Goal: Task Accomplishment & Management: Manage account settings

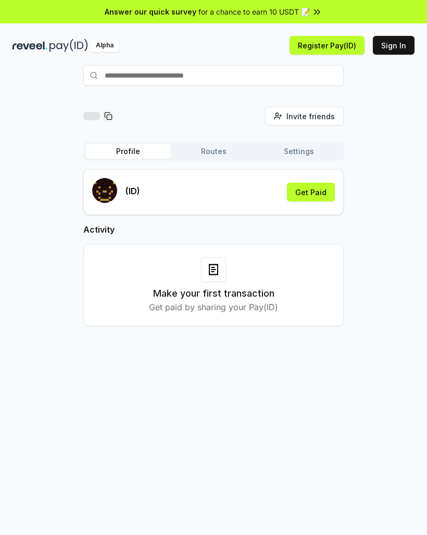
click at [319, 192] on button "Get Paid" at bounding box center [311, 192] width 48 height 19
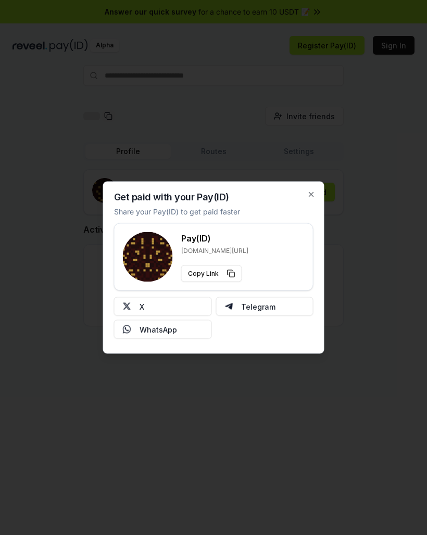
click at [180, 299] on button "X" at bounding box center [163, 306] width 98 height 19
